Goal: Use online tool/utility: Use online tool/utility

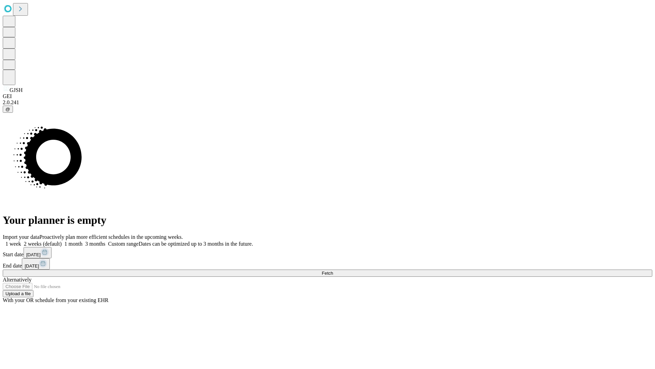
click at [333, 270] on span "Fetch" at bounding box center [327, 272] width 11 height 5
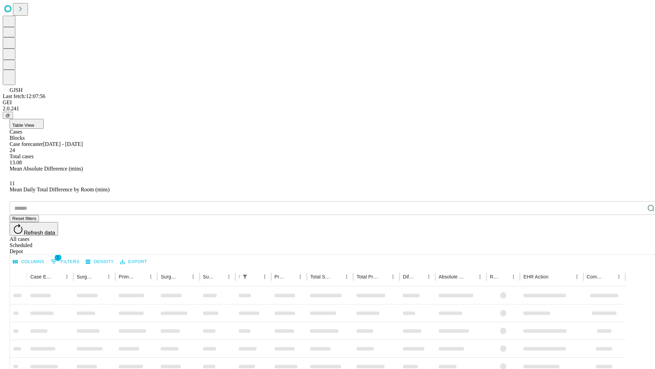
click at [34, 123] on span "Table View" at bounding box center [23, 125] width 22 height 5
